Goal: Task Accomplishment & Management: Manage account settings

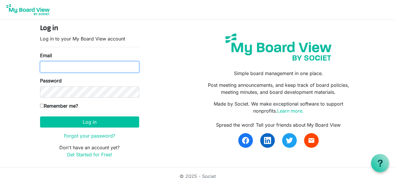
click at [82, 62] on input "Email" at bounding box center [89, 66] width 99 height 11
type input "[EMAIL_ADDRESS][DOMAIN_NAME]"
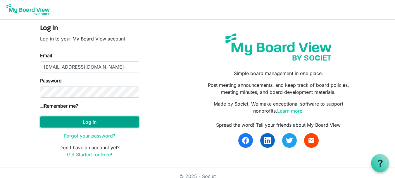
click at [91, 123] on button "Log in" at bounding box center [89, 121] width 99 height 11
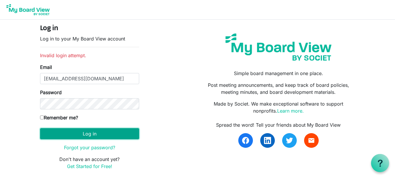
click at [80, 133] on button "Log in" at bounding box center [89, 133] width 99 height 11
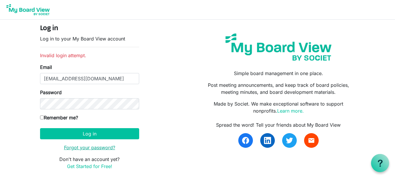
click at [91, 147] on link "Forgot your password?" at bounding box center [89, 147] width 51 height 6
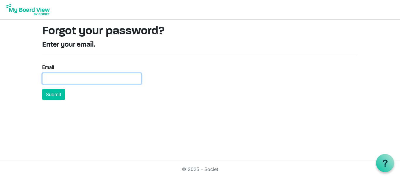
click at [88, 78] on input "Email" at bounding box center [91, 78] width 99 height 11
type input "ruthwaithira2@gmail.com"
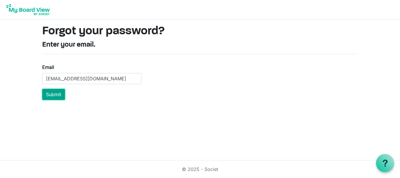
click at [60, 92] on button "Submit" at bounding box center [53, 94] width 23 height 11
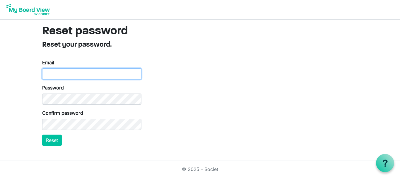
click at [113, 75] on input "Email" at bounding box center [91, 73] width 99 height 11
type input "[EMAIL_ADDRESS][DOMAIN_NAME]"
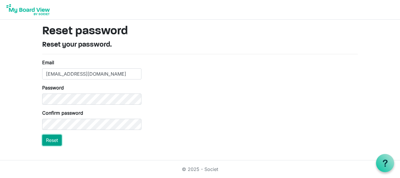
click at [53, 142] on button "Reset" at bounding box center [52, 139] width 20 height 11
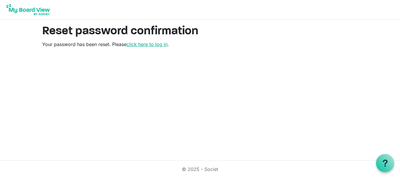
click at [134, 45] on link "click here to log in" at bounding box center [146, 44] width 41 height 6
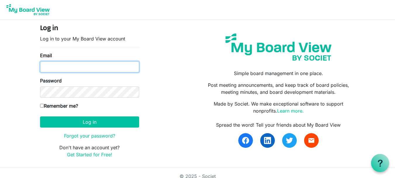
click at [95, 68] on input "Email" at bounding box center [89, 66] width 99 height 11
type input "ruthwaithira2@gmail.com"
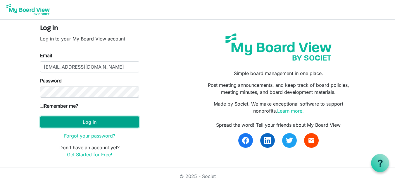
click at [79, 122] on button "Log in" at bounding box center [89, 121] width 99 height 11
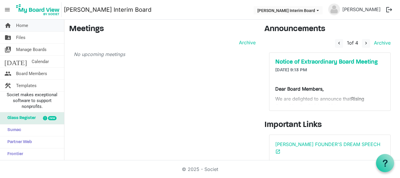
click at [30, 27] on link "home Home" at bounding box center [32, 26] width 64 height 12
click at [32, 73] on span "Board Members" at bounding box center [31, 74] width 31 height 12
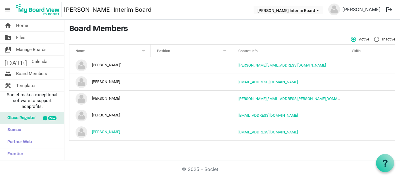
click at [386, 10] on button "logout" at bounding box center [389, 10] width 12 height 12
